Goal: Register for event/course

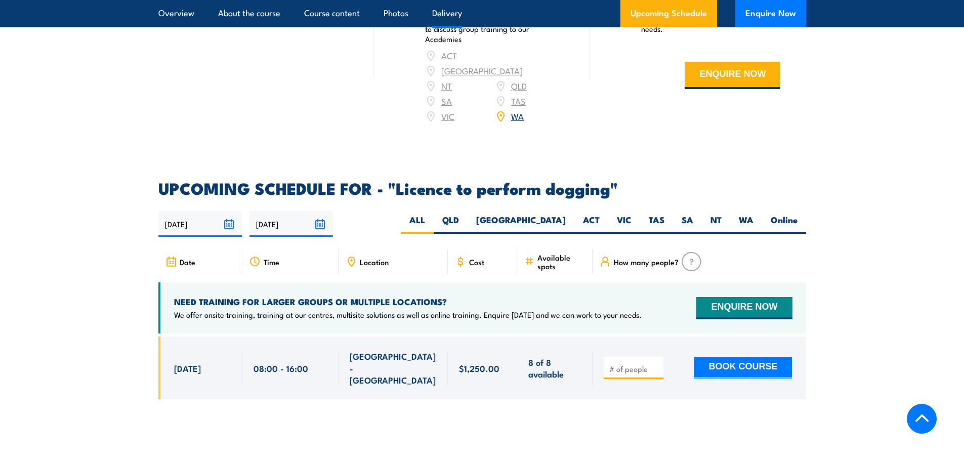
scroll to position [1366, 0]
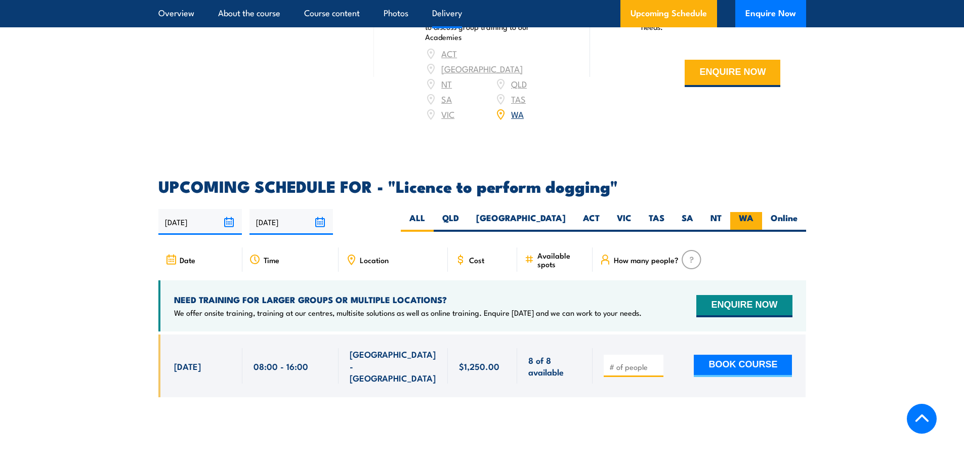
click at [739, 215] on label "WA" at bounding box center [746, 222] width 32 height 20
click at [753, 215] on input "WA" at bounding box center [756, 215] width 7 height 7
radio input "true"
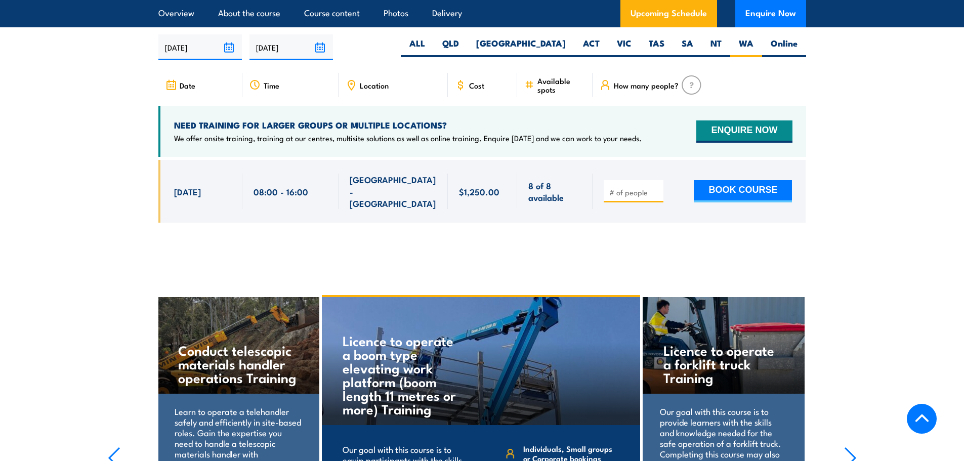
scroll to position [1490, 0]
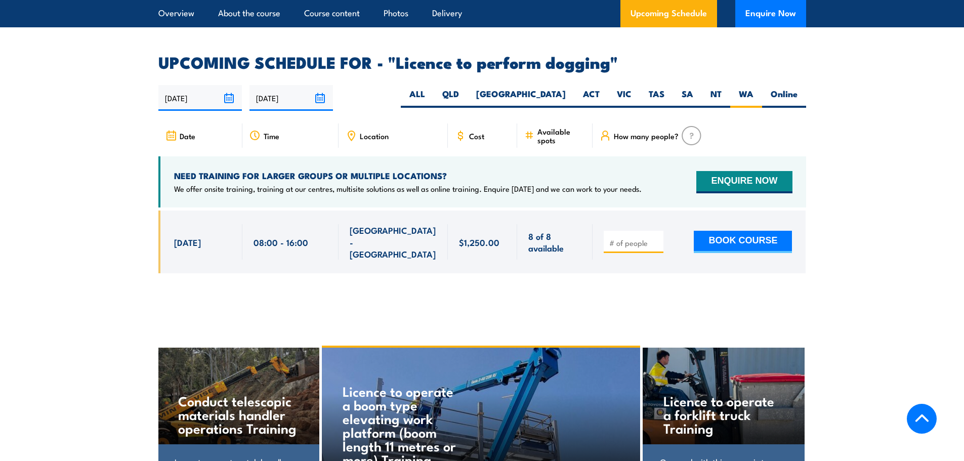
click at [284, 98] on input "[DATE]" at bounding box center [290, 98] width 83 height 26
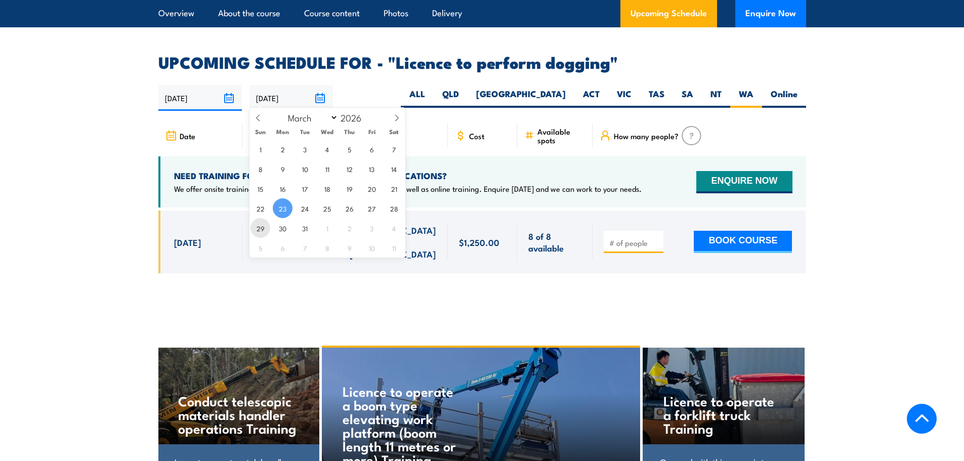
click at [262, 230] on span "29" at bounding box center [260, 228] width 20 height 20
type input "[DATE]"
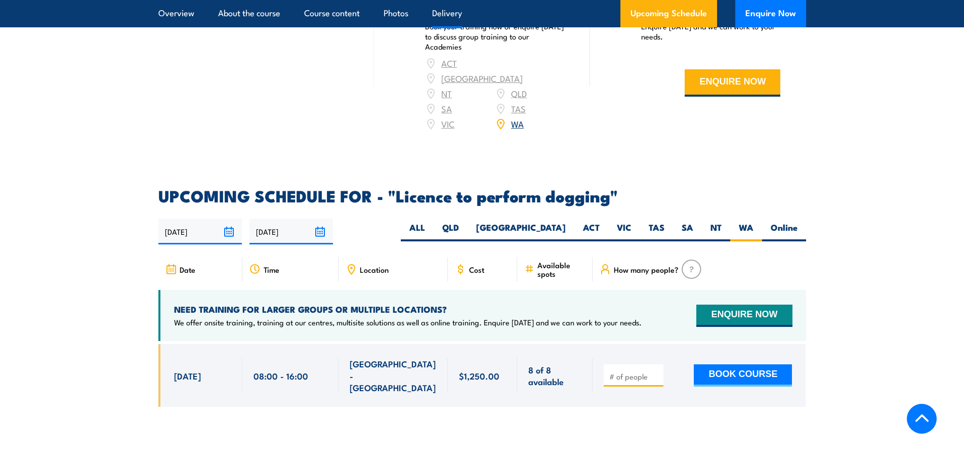
scroll to position [1366, 0]
